Goal: Complete application form

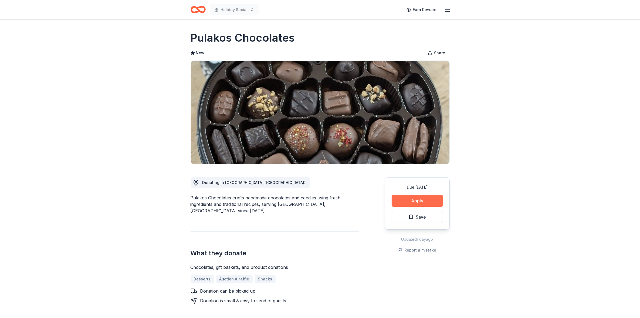
click at [415, 200] on button "Apply" at bounding box center [417, 201] width 51 height 12
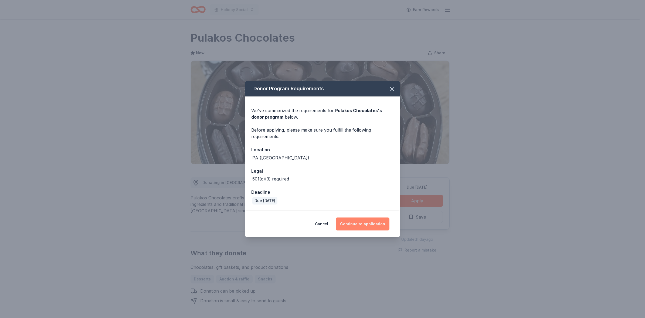
click at [365, 223] on button "Continue to application" at bounding box center [363, 223] width 54 height 13
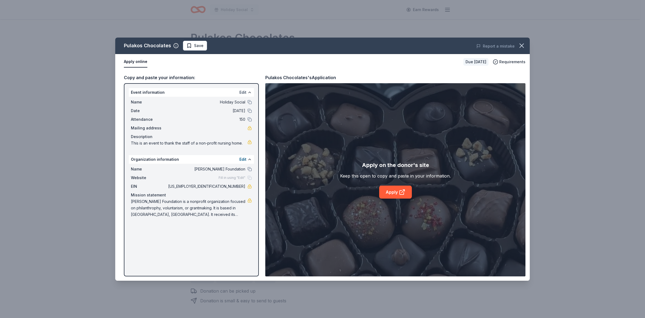
click at [242, 92] on button "Edit" at bounding box center [243, 92] width 7 height 6
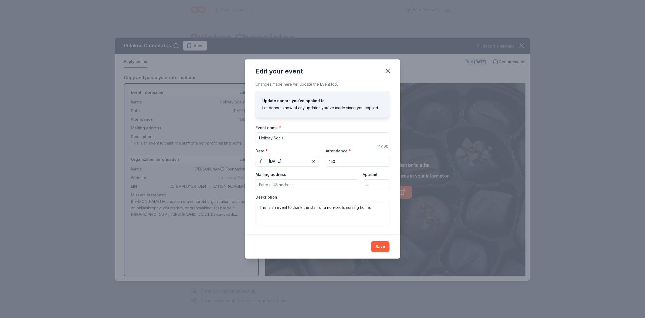
click at [308, 184] on input "Mailing address" at bounding box center [307, 184] width 103 height 11
type input "[STREET_ADDRESS]"
click at [380, 247] on button "Save" at bounding box center [380, 246] width 18 height 11
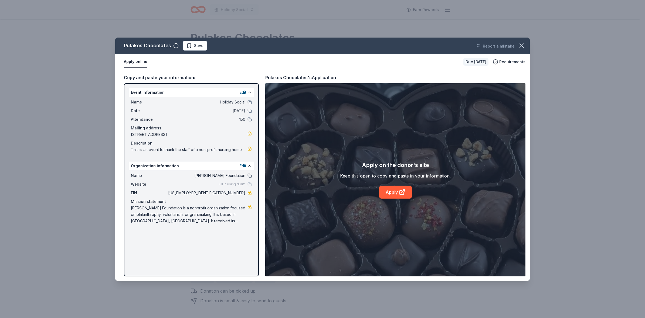
click at [250, 176] on button at bounding box center [250, 175] width 4 height 4
click at [249, 184] on div "Fill in using "Edit"" at bounding box center [235, 184] width 33 height 4
click at [244, 165] on button "Edit" at bounding box center [243, 166] width 7 height 6
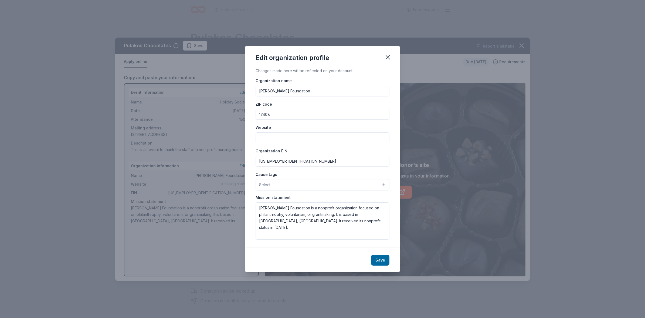
click at [282, 137] on input "Website" at bounding box center [323, 137] width 134 height 11
type input "[DOMAIN_NAME]"
click at [335, 183] on button "Select" at bounding box center [323, 184] width 134 height 11
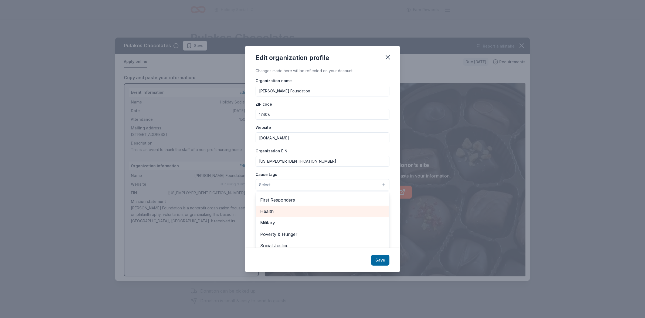
click at [298, 215] on span "Health" at bounding box center [322, 211] width 125 height 7
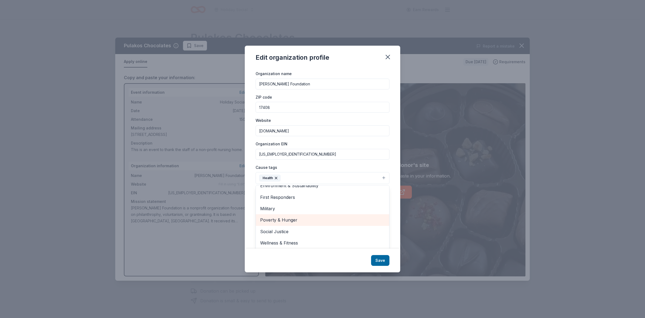
scroll to position [8, 0]
click at [282, 243] on span "Wellness & Fitness" at bounding box center [322, 241] width 125 height 7
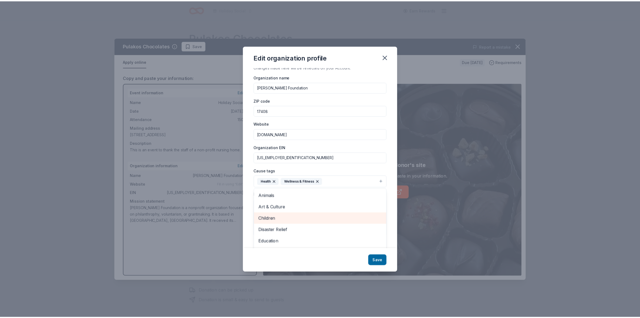
scroll to position [0, 0]
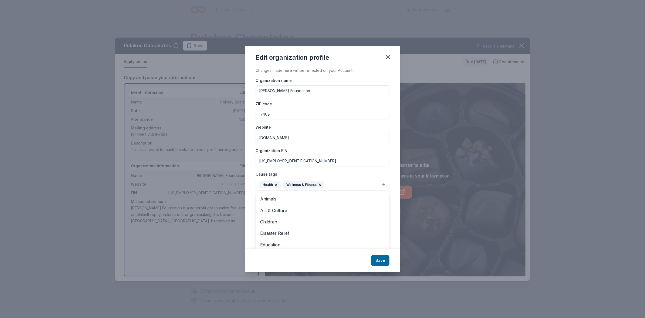
click at [378, 259] on div "Edit organization profile Changes made here will be reflected on your Account. …" at bounding box center [323, 159] width 156 height 227
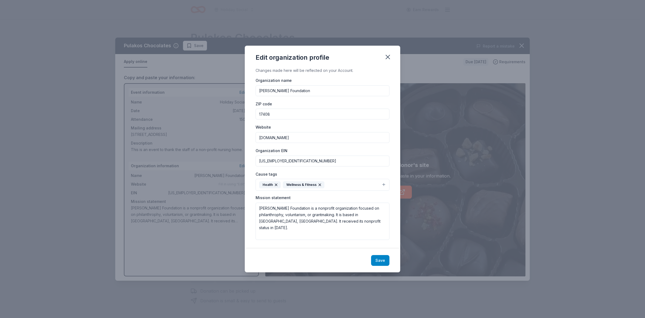
click at [380, 260] on button "Save" at bounding box center [380, 260] width 18 height 11
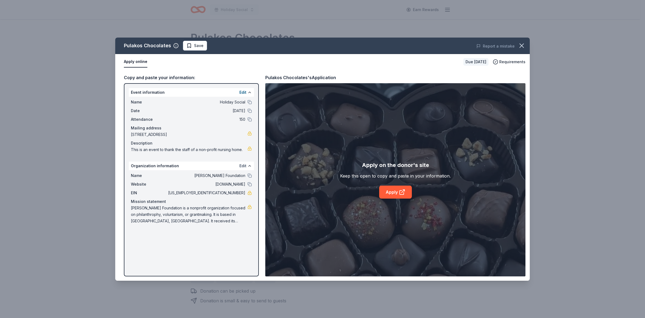
click at [245, 164] on button "Edit" at bounding box center [243, 166] width 7 height 6
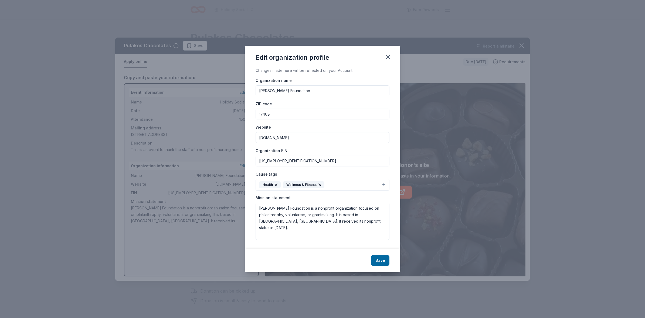
drag, startPoint x: 293, startPoint y: 160, endPoint x: 58, endPoint y: 140, distance: 235.8
click at [71, 139] on div "Edit organization profile Changes made here will be reflected on your Account. …" at bounding box center [322, 159] width 645 height 318
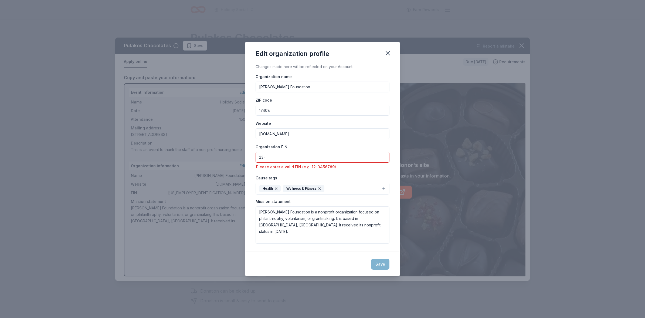
type input "23-"
drag, startPoint x: 327, startPoint y: 81, endPoint x: 319, endPoint y: 84, distance: 8.3
click at [325, 82] on input "[PERSON_NAME] Foundation" at bounding box center [323, 87] width 134 height 11
drag, startPoint x: 316, startPoint y: 85, endPoint x: 290, endPoint y: 85, distance: 25.7
click at [290, 85] on input "[PERSON_NAME] Foundation" at bounding box center [323, 87] width 134 height 11
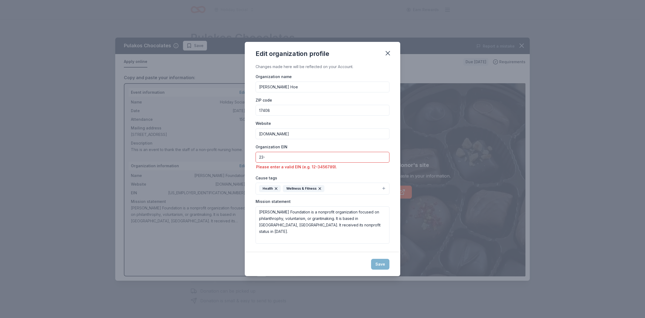
type input "[PERSON_NAME] Hoe"
click at [314, 153] on input "23-" at bounding box center [323, 157] width 134 height 11
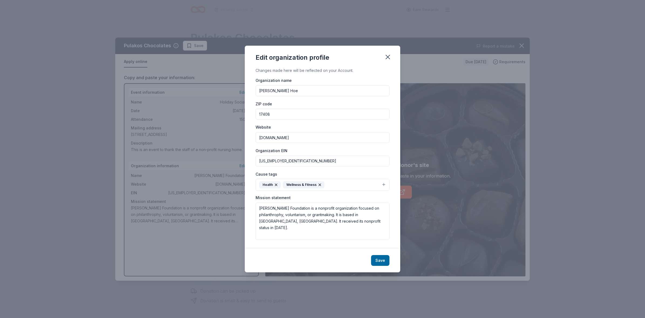
type input "[US_EMPLOYER_IDENTIFICATION_NUMBER]"
drag, startPoint x: 290, startPoint y: 208, endPoint x: 309, endPoint y: 208, distance: 19.2
click at [309, 208] on textarea "[PERSON_NAME] Foundation is a nonprofit organization focused on philanthrophy, …" at bounding box center [323, 221] width 134 height 37
click at [288, 234] on textarea "[PERSON_NAME] Foundation is a nonprofit organization focused on philanthrophy, …" at bounding box center [323, 221] width 134 height 37
click at [294, 86] on input "[PERSON_NAME] Hoe" at bounding box center [323, 90] width 134 height 11
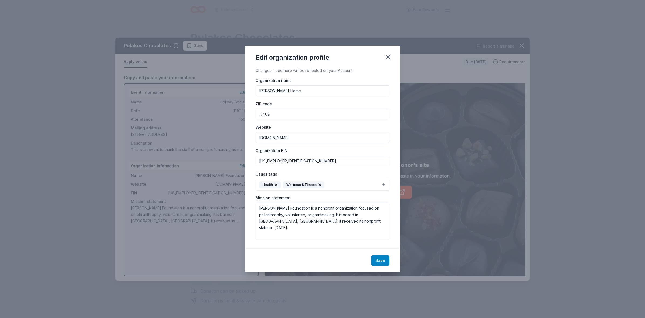
type input "[PERSON_NAME] Home"
click at [380, 260] on button "Save" at bounding box center [380, 260] width 18 height 11
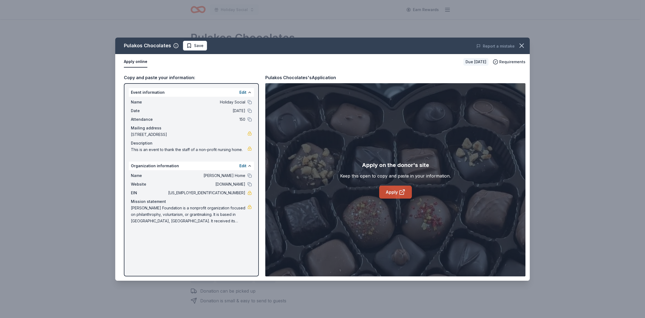
click at [398, 192] on link "Apply" at bounding box center [395, 192] width 33 height 13
click at [523, 45] on icon "button" at bounding box center [522, 46] width 8 height 8
